Goal: Information Seeking & Learning: Learn about a topic

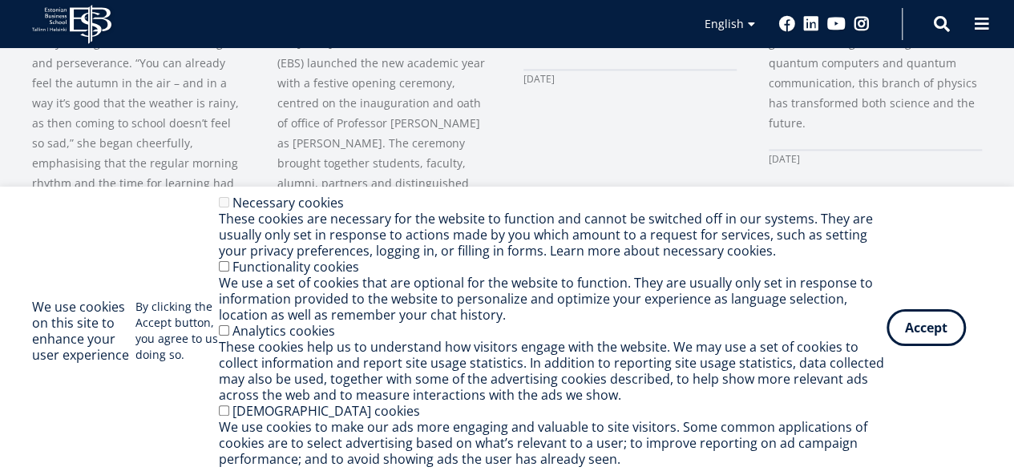
click at [904, 344] on button "Accept" at bounding box center [926, 327] width 79 height 37
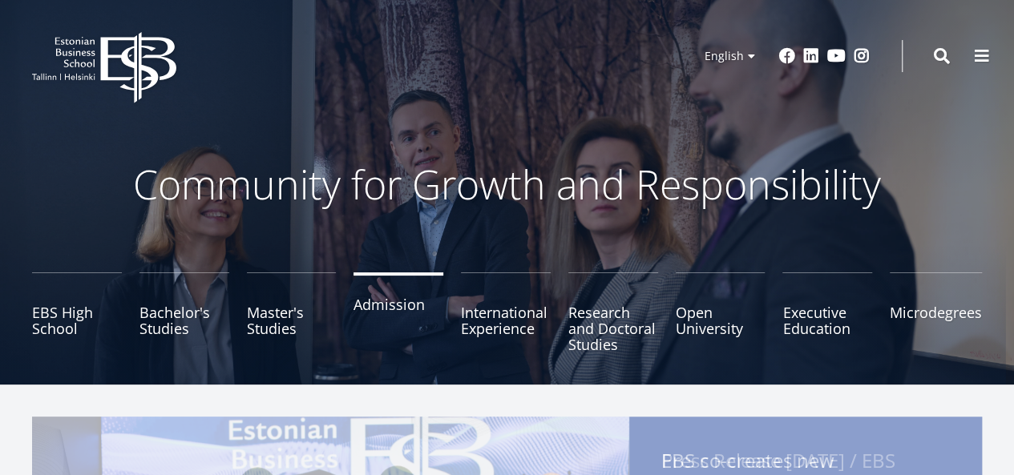
click at [374, 318] on link "Admission" at bounding box center [399, 313] width 90 height 80
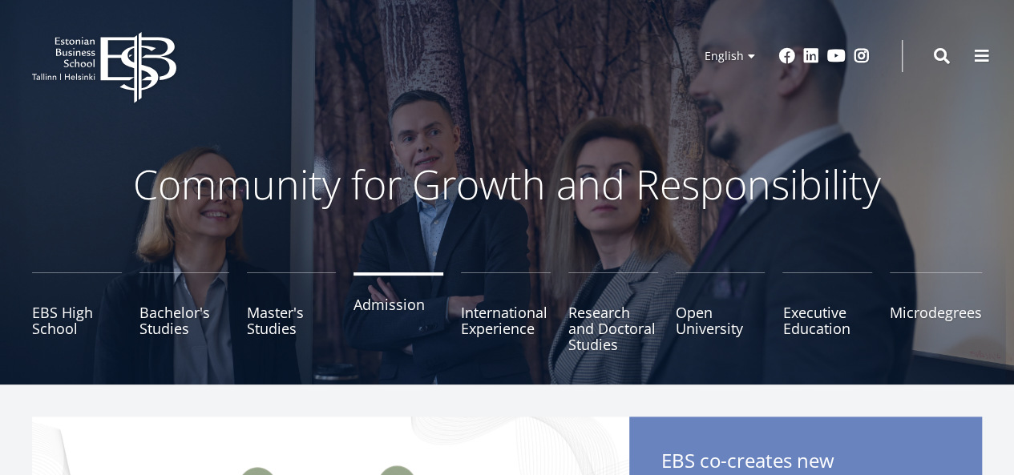
click at [390, 311] on link "Admission" at bounding box center [399, 313] width 90 height 80
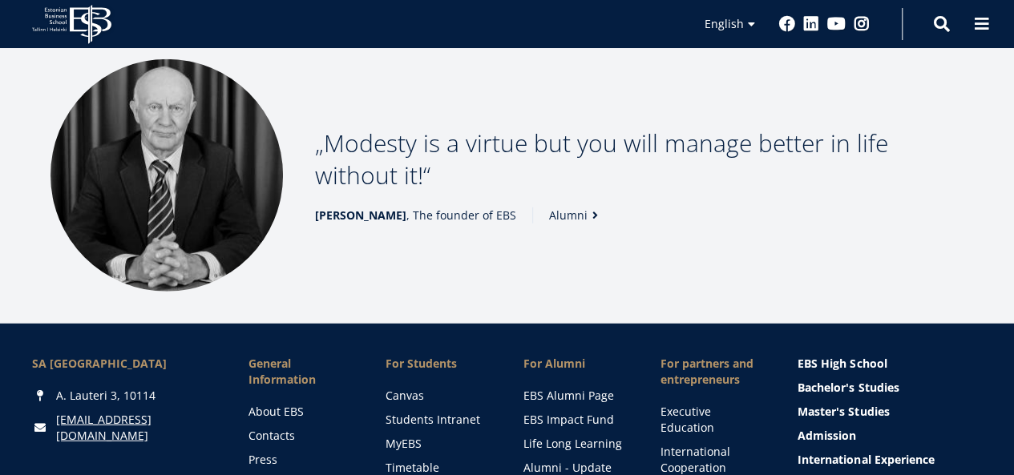
scroll to position [2097, 0]
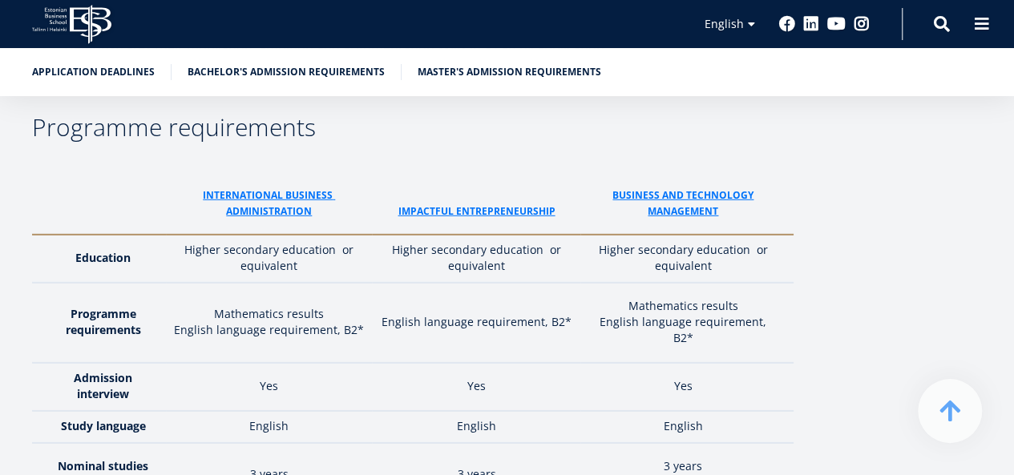
scroll to position [2271, 0]
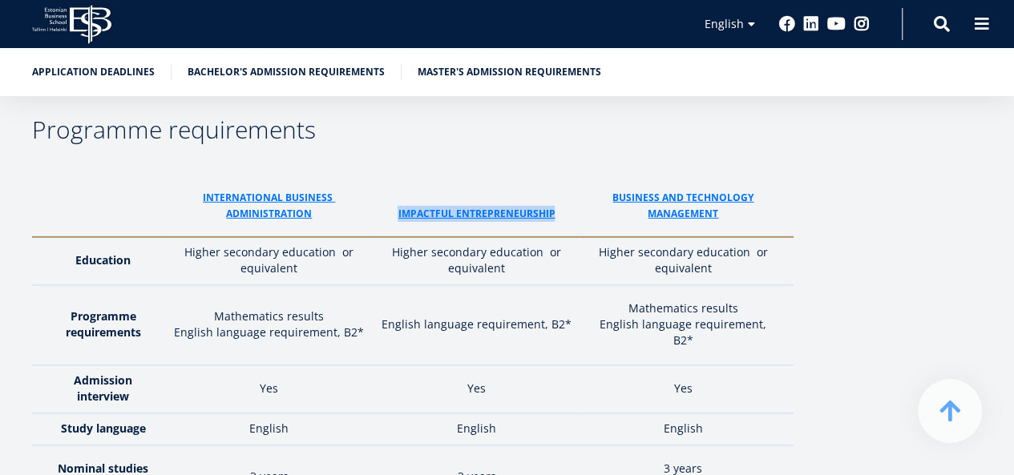
drag, startPoint x: 402, startPoint y: 155, endPoint x: 579, endPoint y: 161, distance: 176.5
click at [579, 161] on th "ImPACTFUL ENTREPRENEURSHIP" at bounding box center [476, 197] width 208 height 79
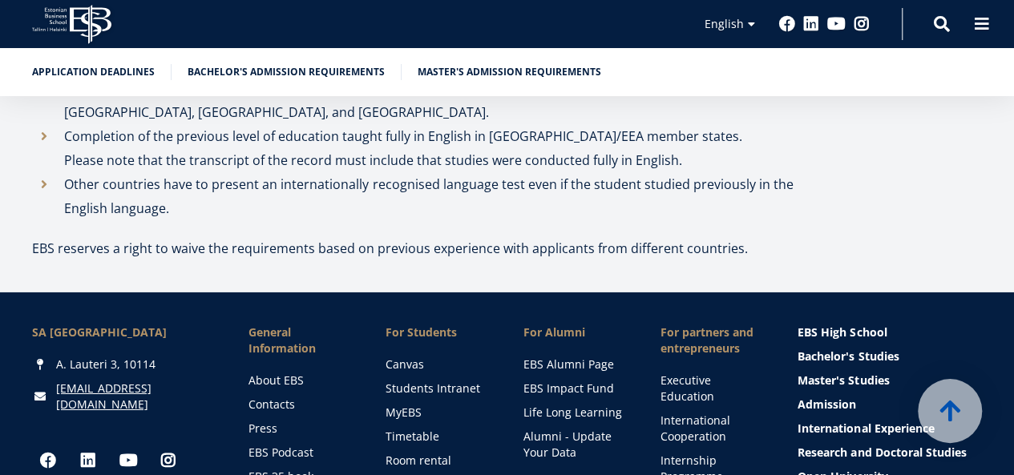
scroll to position [5575, 0]
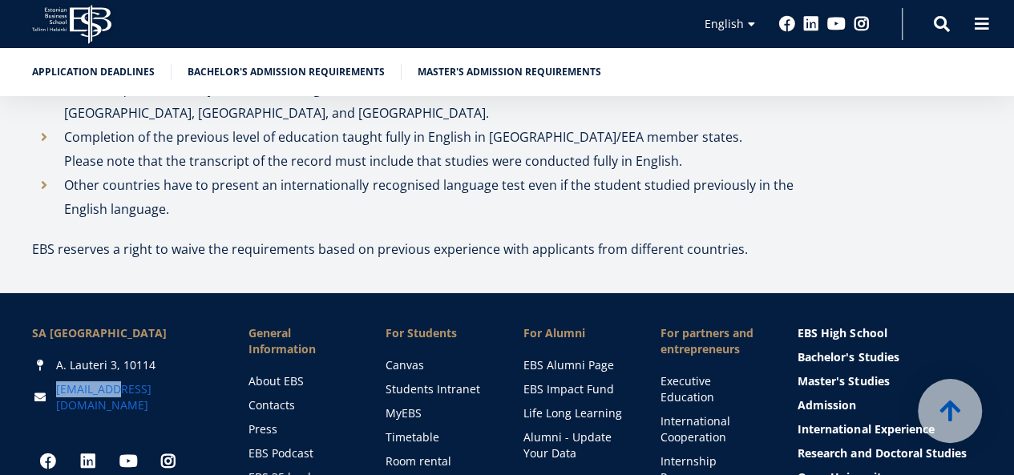
drag, startPoint x: 133, startPoint y: 270, endPoint x: 117, endPoint y: 277, distance: 17.3
click at [117, 382] on div "[EMAIL_ADDRESS][DOMAIN_NAME]" at bounding box center [124, 398] width 184 height 32
copy link "[EMAIL_ADDRESS][DOMAIN_NAME]"
